Goal: Register for event/course

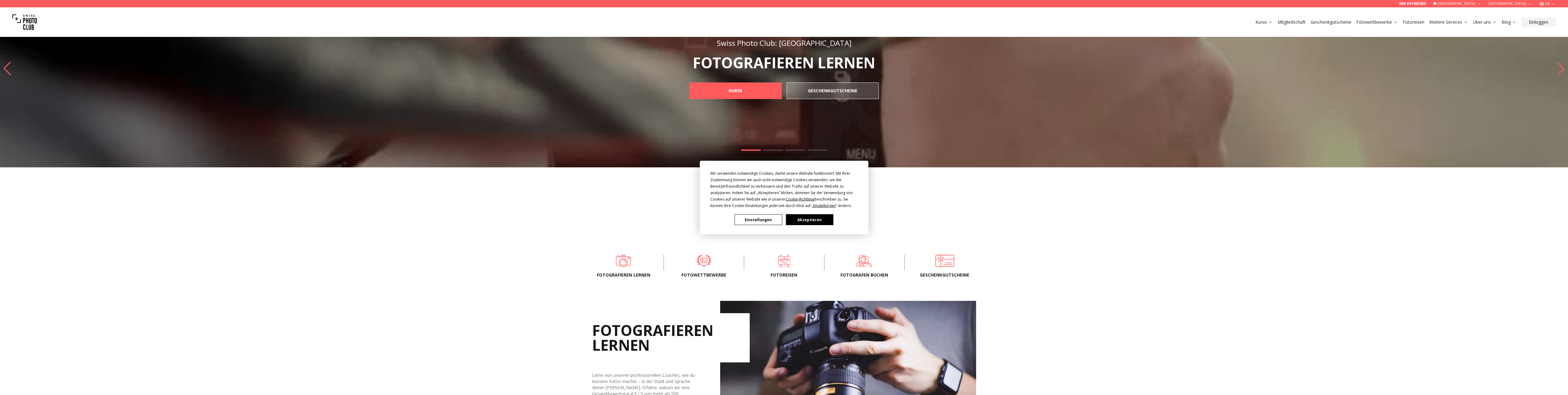
scroll to position [61, 0]
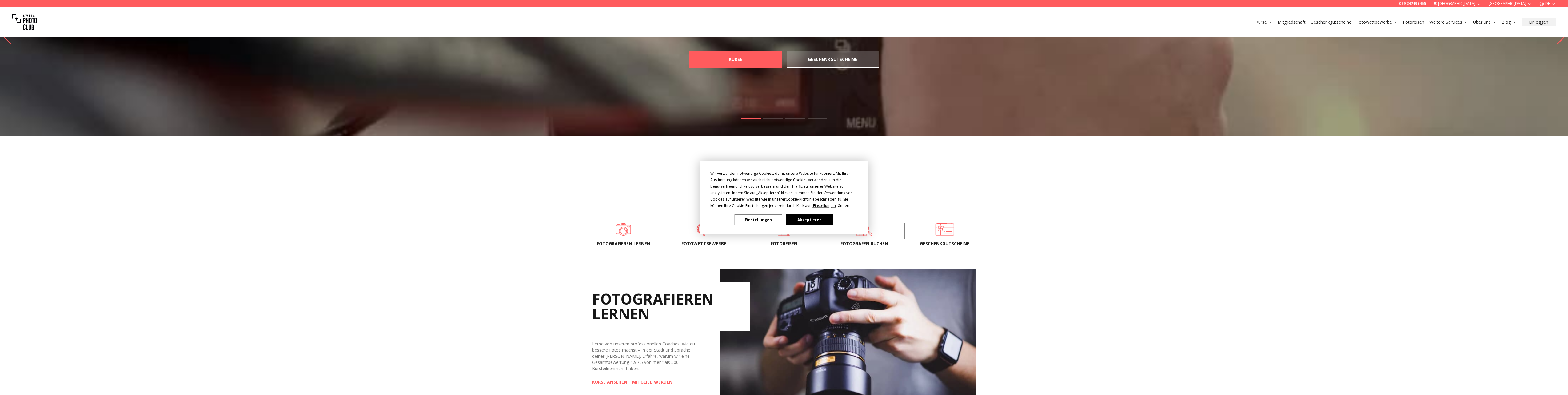
click at [817, 221] on button "Akzeptieren" at bounding box center [810, 220] width 47 height 11
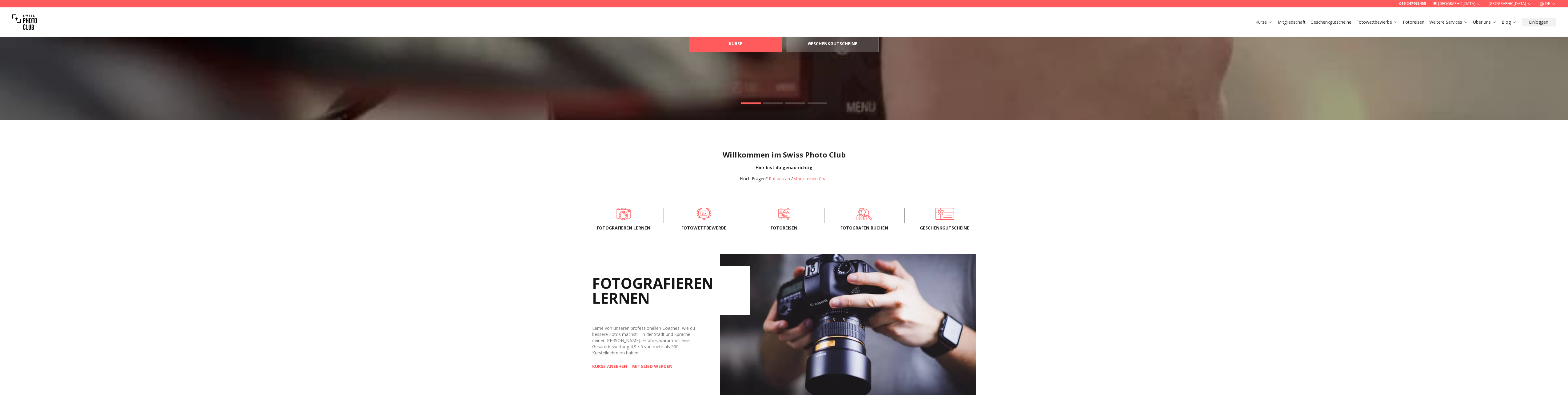
scroll to position [93, 0]
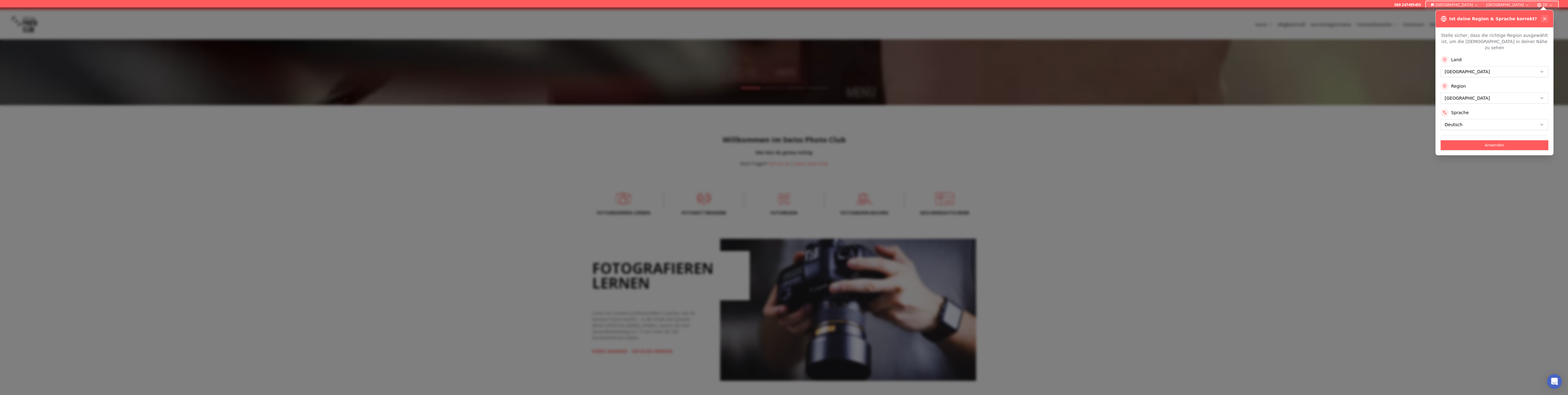
click at [1545, 20] on icon at bounding box center [1545, 19] width 5 height 5
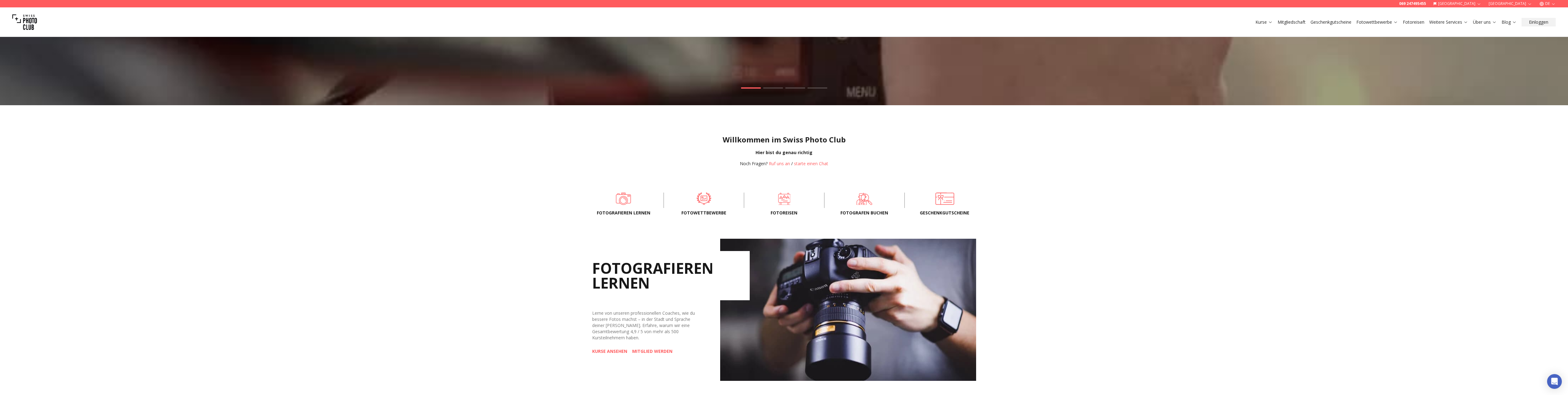
click at [1484, 4] on button "[GEOGRAPHIC_DATA]" at bounding box center [1457, 4] width 53 height 7
click at [1486, 14] on link "[GEOGRAPHIC_DATA]" at bounding box center [1496, 13] width 46 height 7
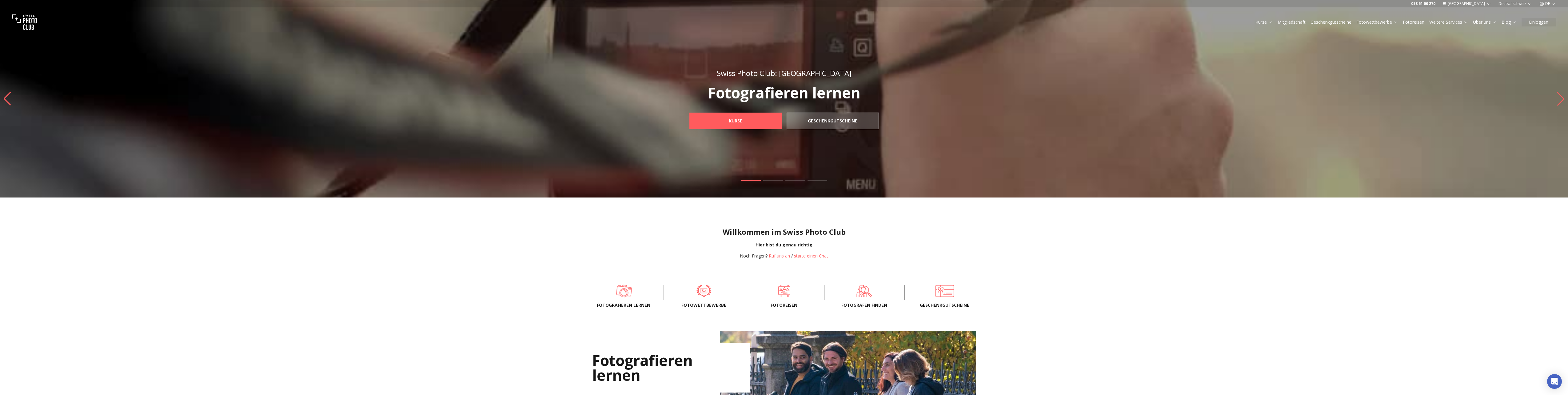
click at [626, 294] on span at bounding box center [624, 291] width 61 height 18
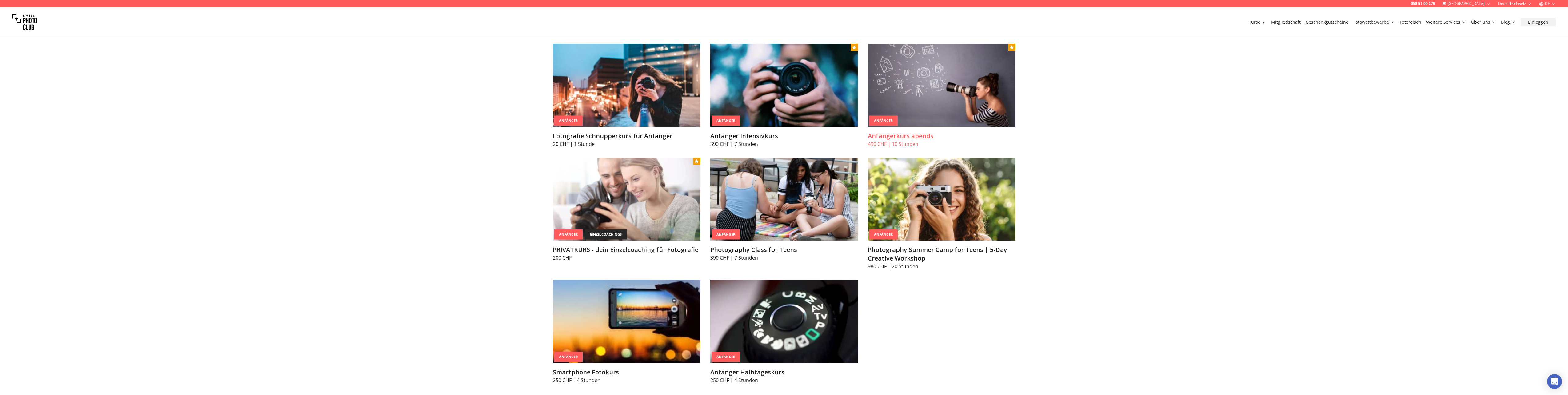
scroll to position [246, 0]
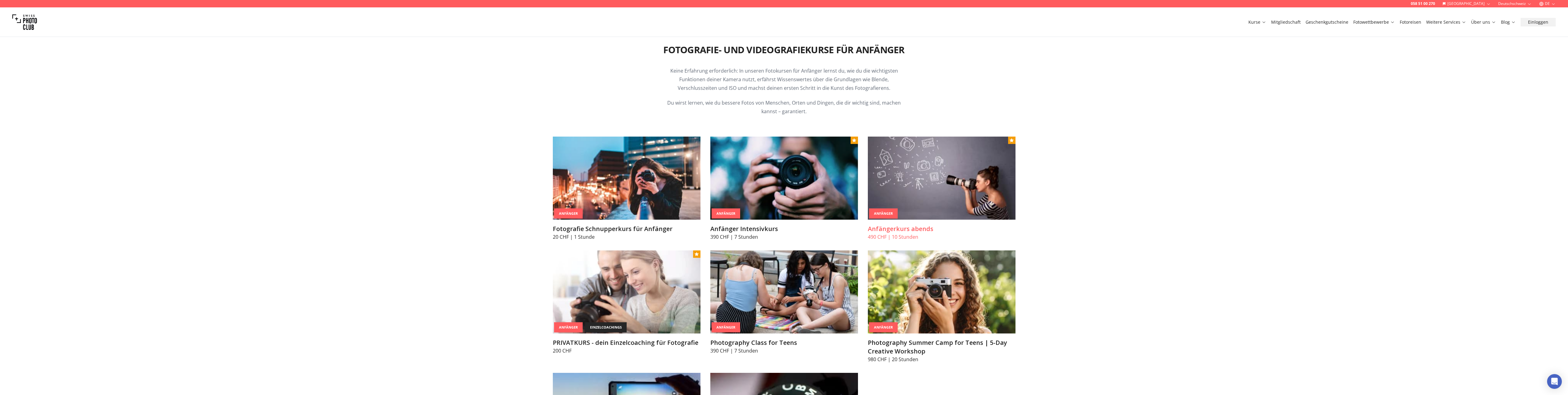
click at [923, 198] on img at bounding box center [942, 178] width 148 height 83
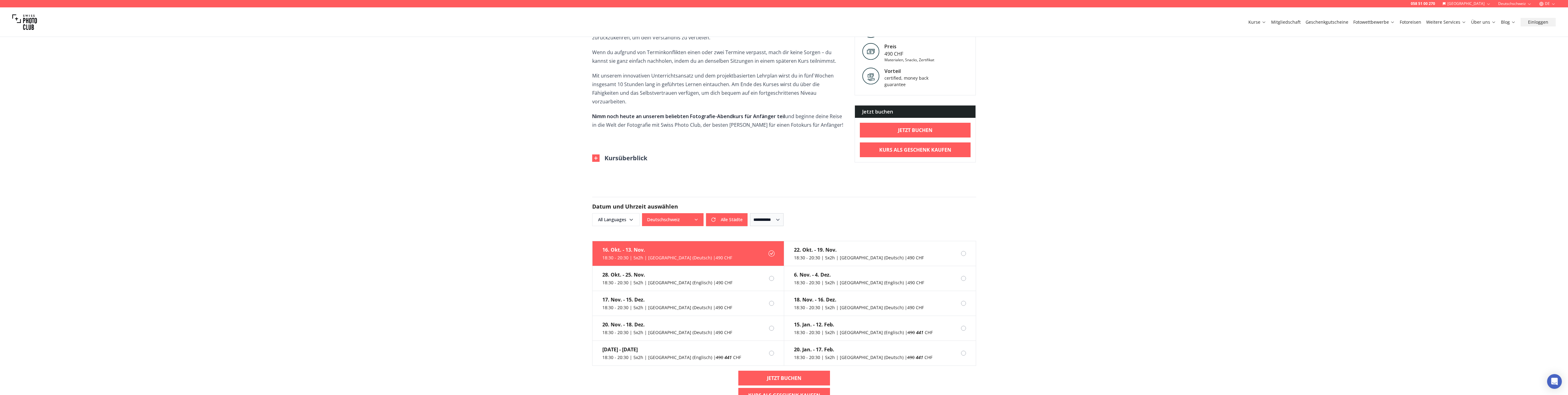
scroll to position [307, 0]
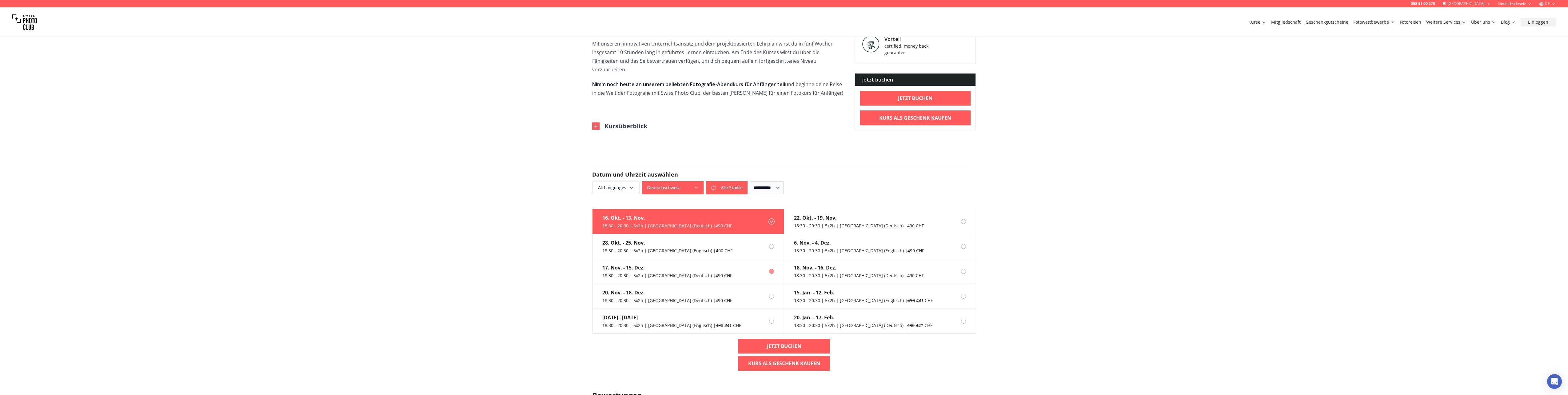
click at [628, 264] on div "17. Nov. - 15. Dez." at bounding box center [667, 268] width 130 height 7
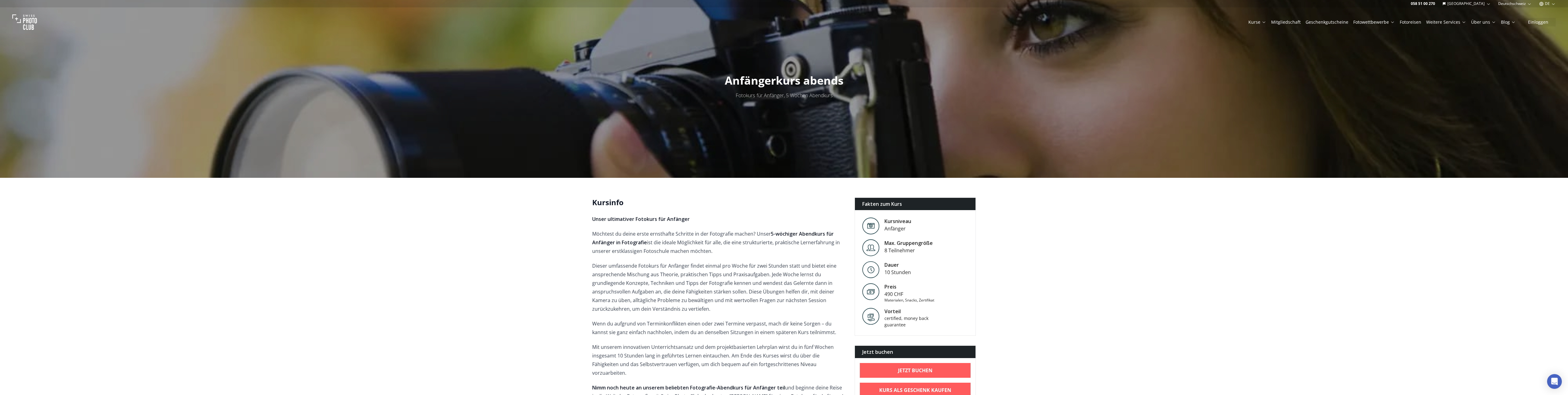
scroll to position [0, 0]
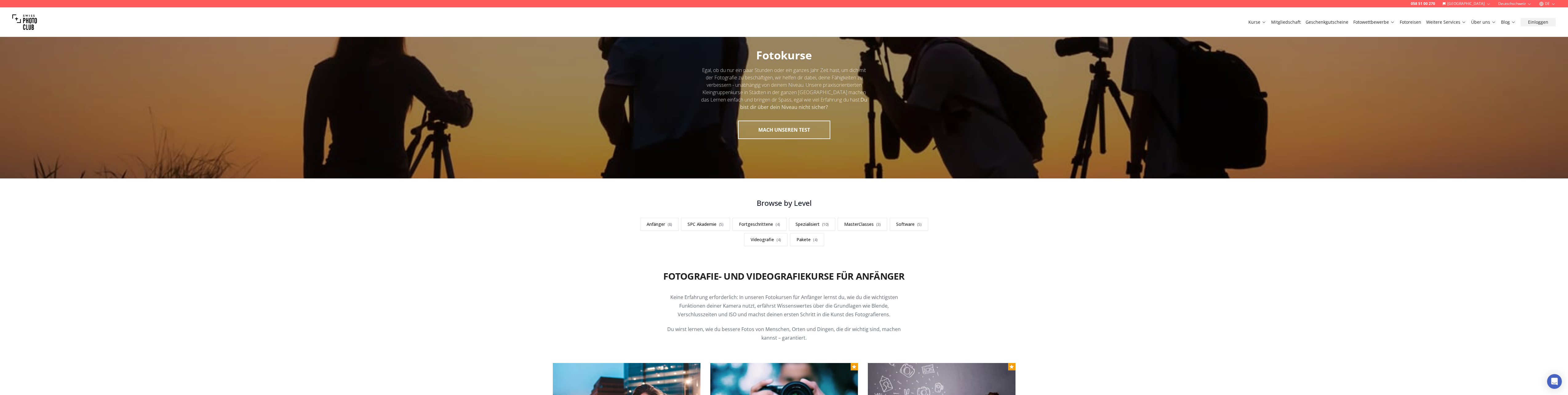
scroll to position [95, 0]
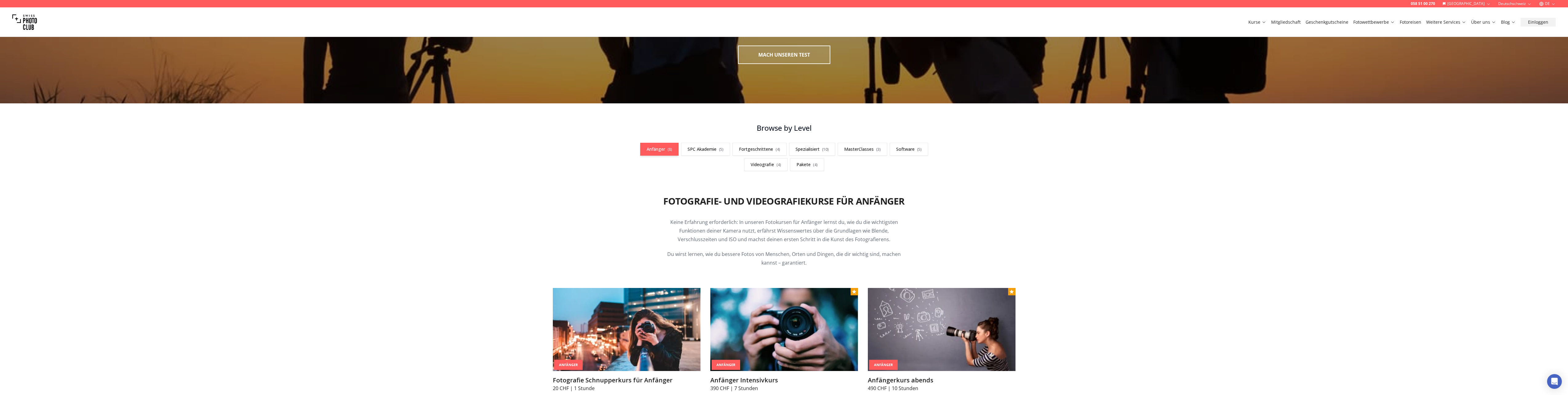
click at [658, 146] on link "Anfänger ( 8 )" at bounding box center [659, 149] width 38 height 13
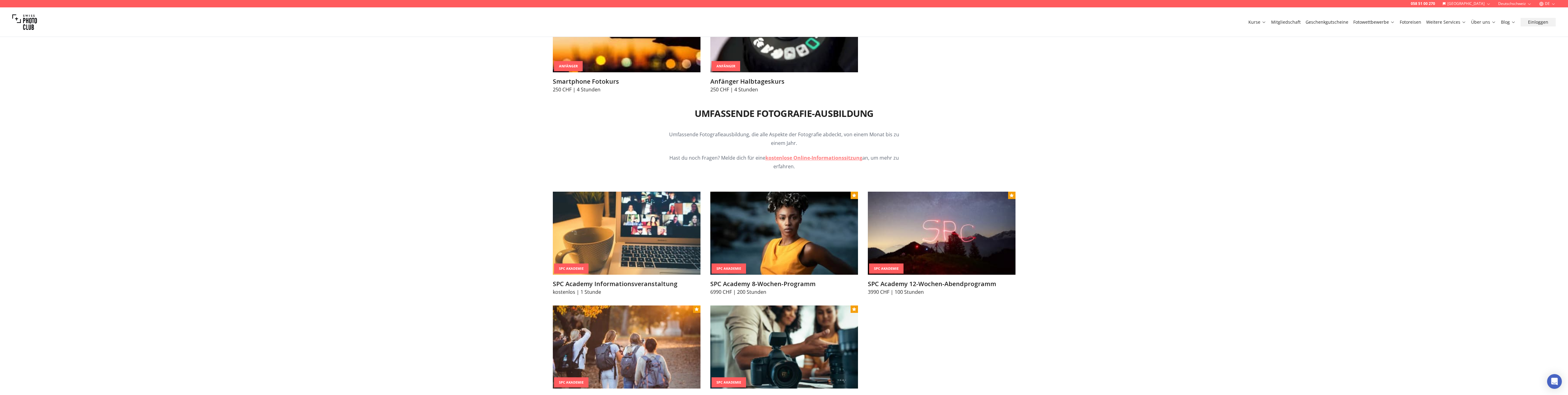
scroll to position [677, 0]
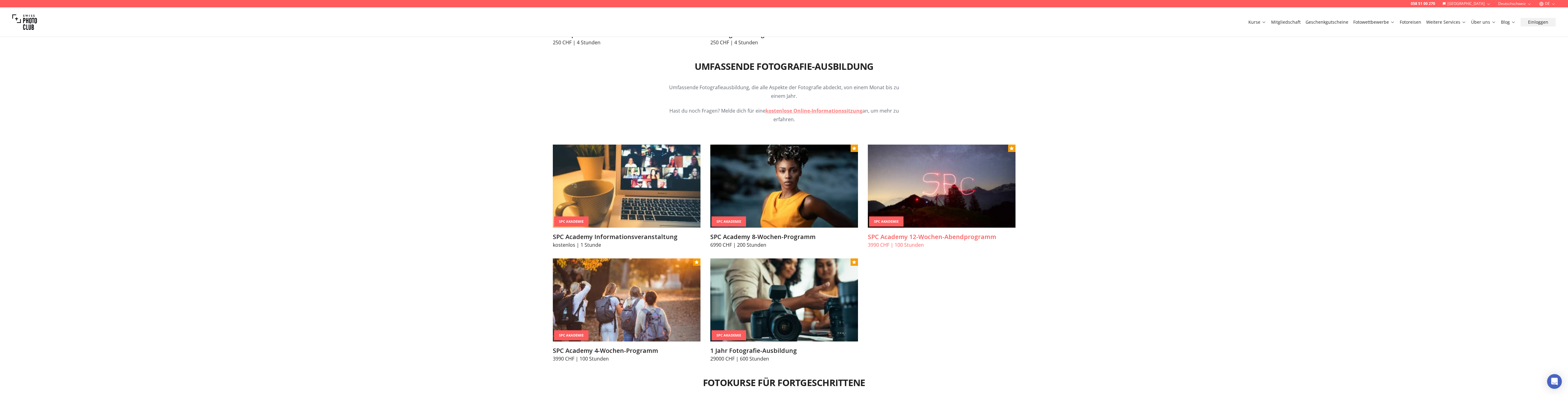
click at [921, 205] on img at bounding box center [942, 186] width 148 height 83
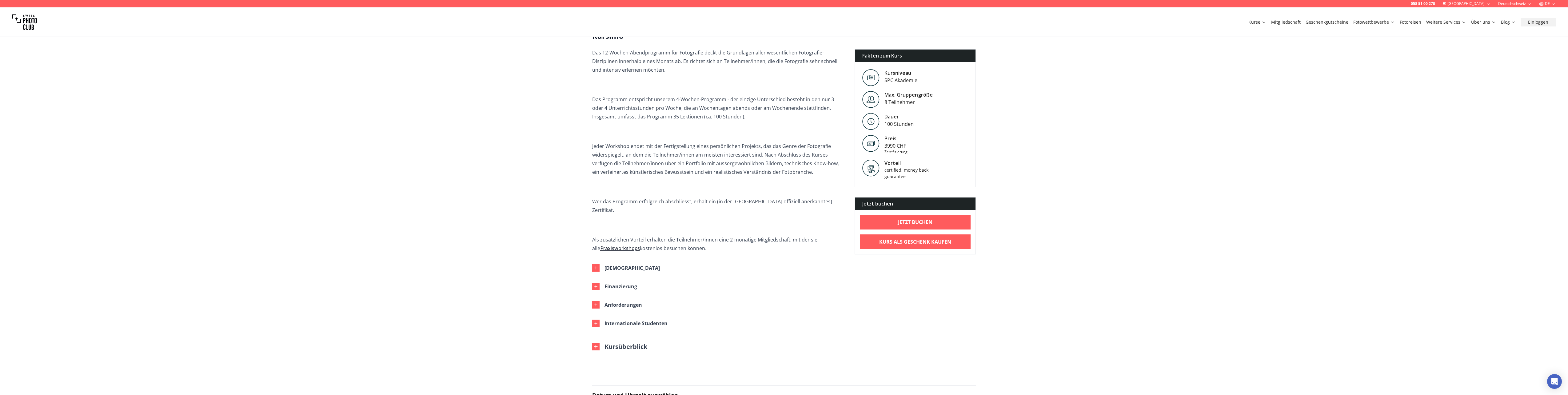
scroll to position [215, 0]
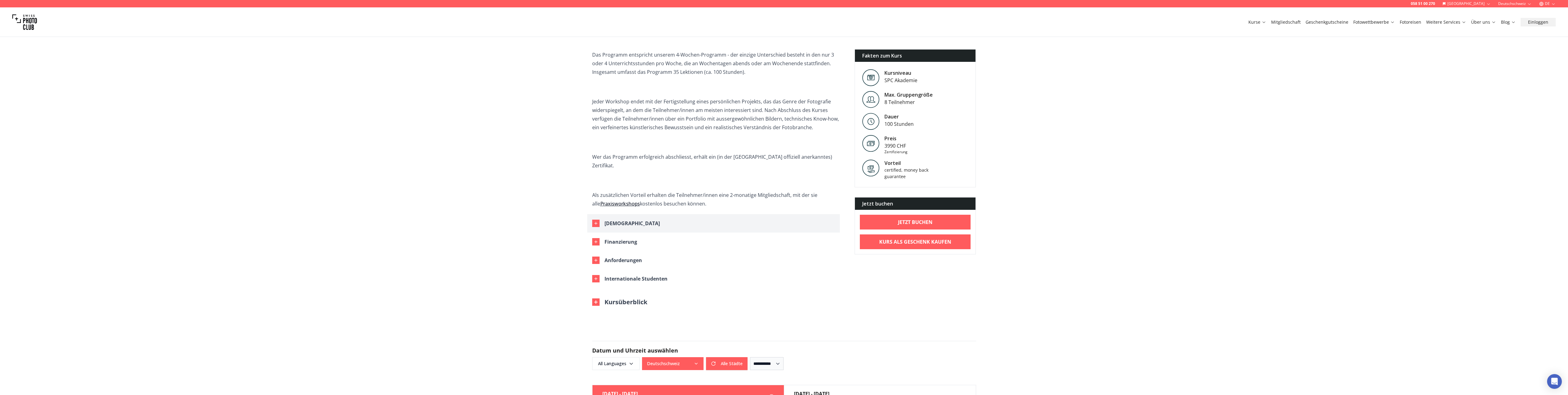
click at [618, 219] on div "[DEMOGRAPHIC_DATA]" at bounding box center [632, 223] width 55 height 9
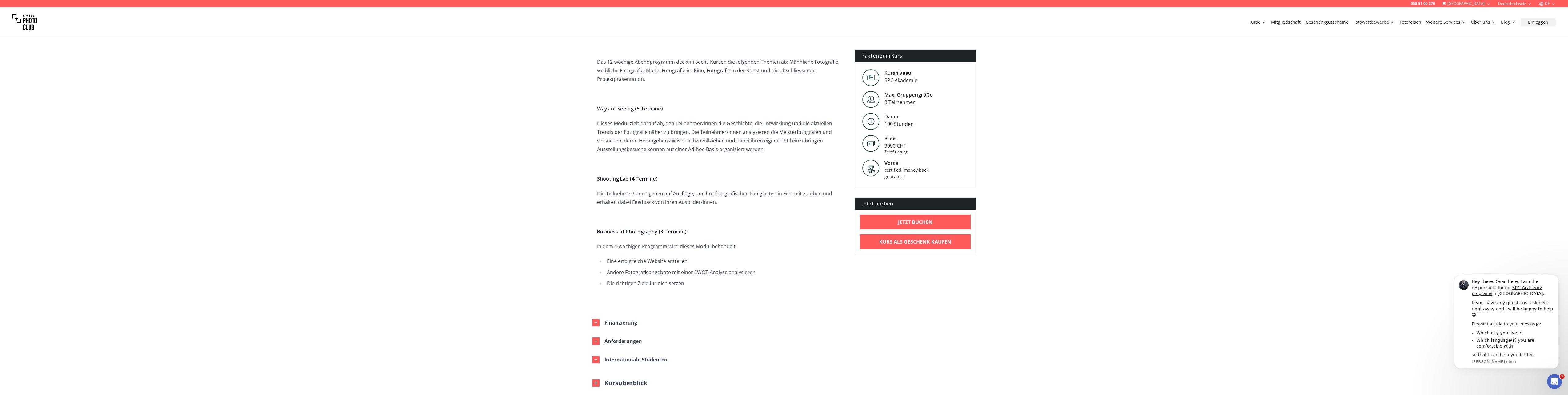
scroll to position [800, 0]
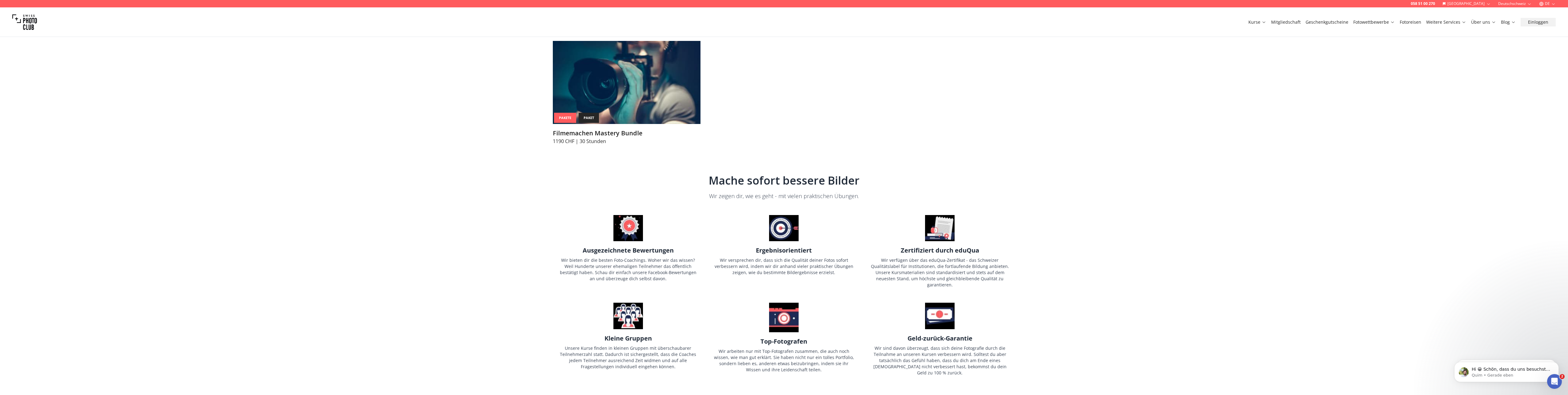
scroll to position [2769, 0]
